Goal: Information Seeking & Learning: Check status

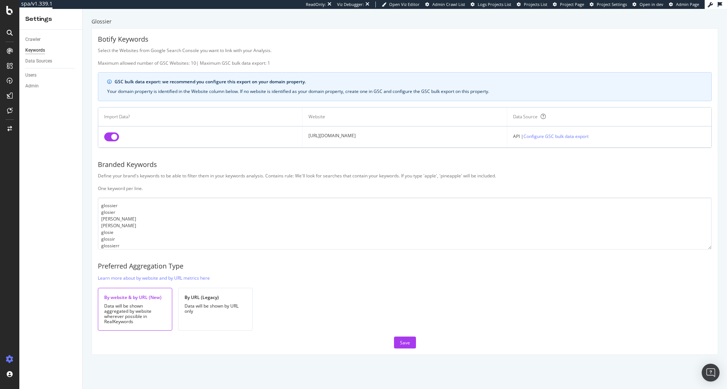
scroll to position [306, 0]
click at [406, 340] on div "Save" at bounding box center [405, 343] width 10 height 6
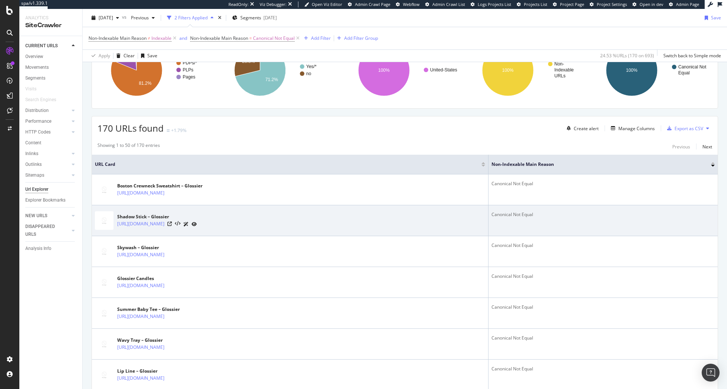
scroll to position [149, 0]
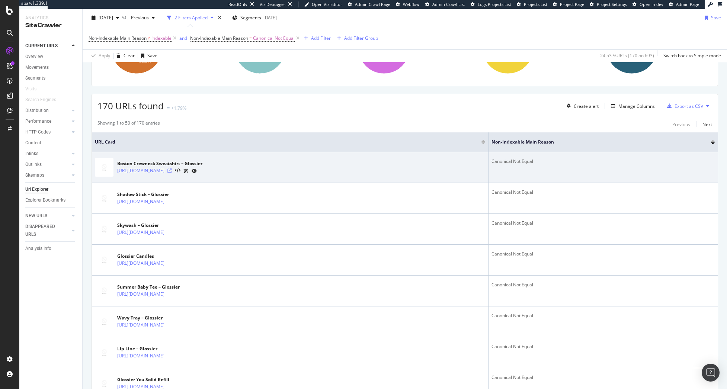
click at [172, 170] on icon at bounding box center [169, 171] width 4 height 4
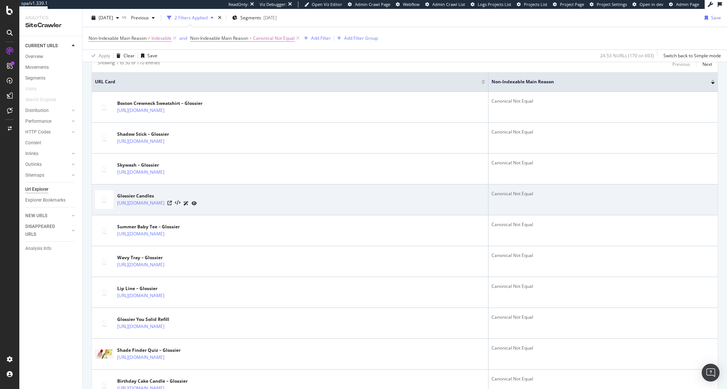
scroll to position [0, 0]
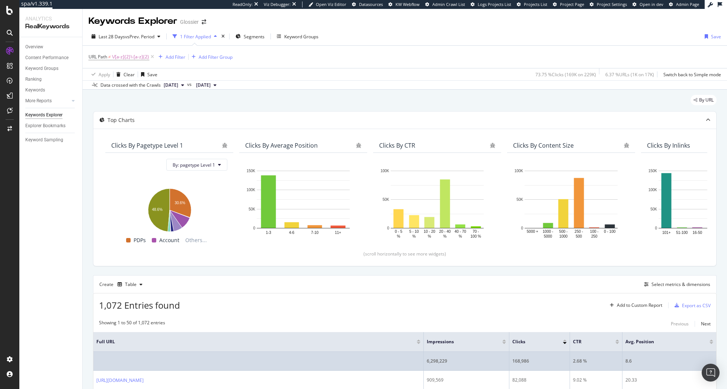
scroll to position [260, 0]
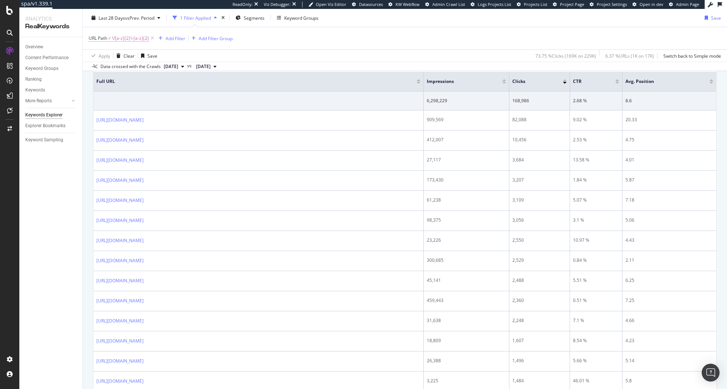
click at [125, 37] on span "\/[a-z]{2}\-[a-z]{2}" at bounding box center [130, 38] width 37 height 10
click at [116, 59] on div "Doesn't match regex" at bounding box center [136, 56] width 82 height 12
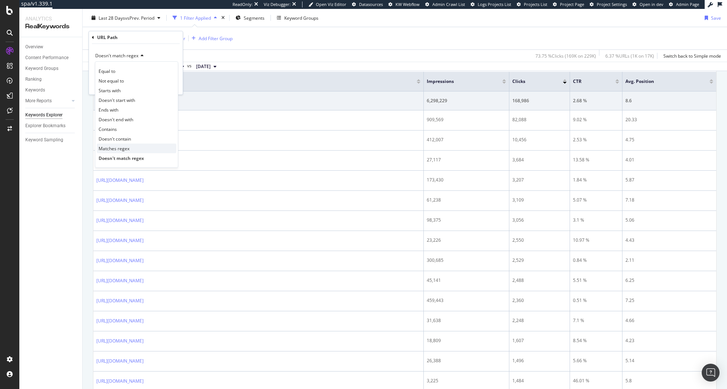
click at [137, 147] on div "Matches regex" at bounding box center [137, 149] width 80 height 10
click at [171, 87] on div "Apply" at bounding box center [171, 85] width 12 height 6
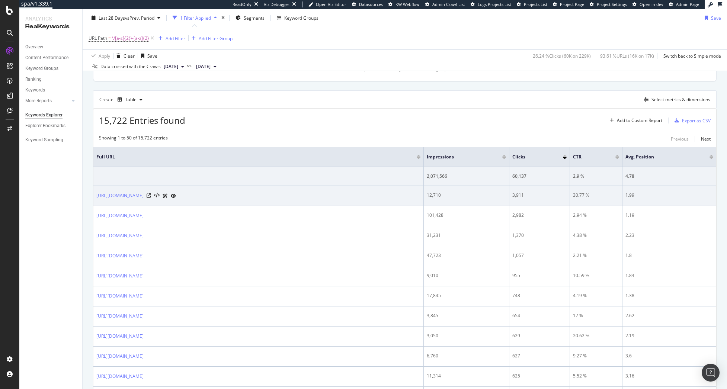
scroll to position [508, 0]
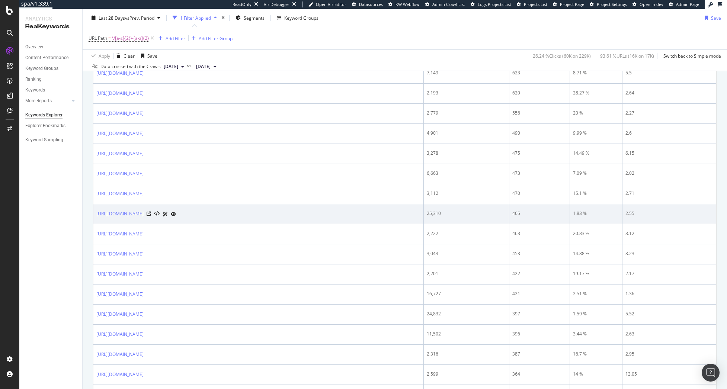
click at [176, 214] on icon at bounding box center [173, 214] width 5 height 4
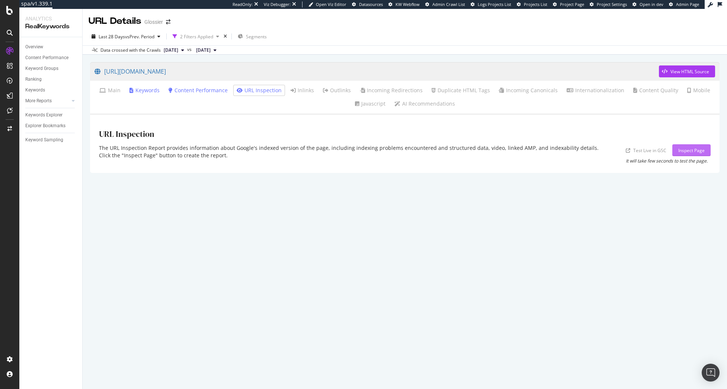
click at [682, 151] on div "Inspect Page" at bounding box center [691, 150] width 26 height 6
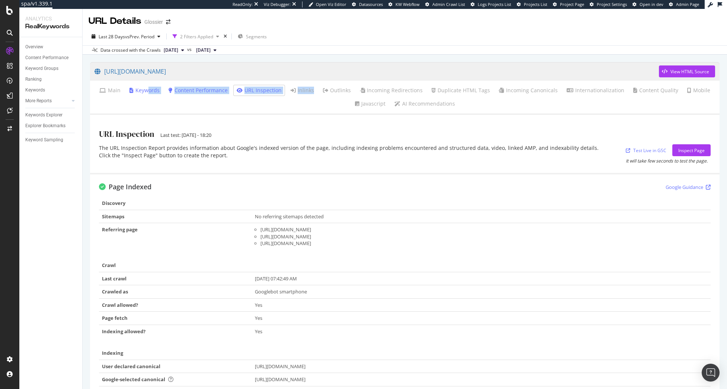
drag, startPoint x: 336, startPoint y: 82, endPoint x: 159, endPoint y: 138, distance: 185.9
click at [151, 106] on ul "Main Keywords Content Performance URL Inspection Inlinks Outlinks Incoming Redi…" at bounding box center [404, 98] width 629 height 34
drag, startPoint x: 169, startPoint y: 182, endPoint x: 147, endPoint y: 97, distance: 87.9
click at [160, 72] on link "https://www.glossier.com/en-ca/products/glossier-you?variant=44056890540277" at bounding box center [376, 71] width 564 height 19
